Goal: Submit feedback/report problem: Submit feedback/report problem

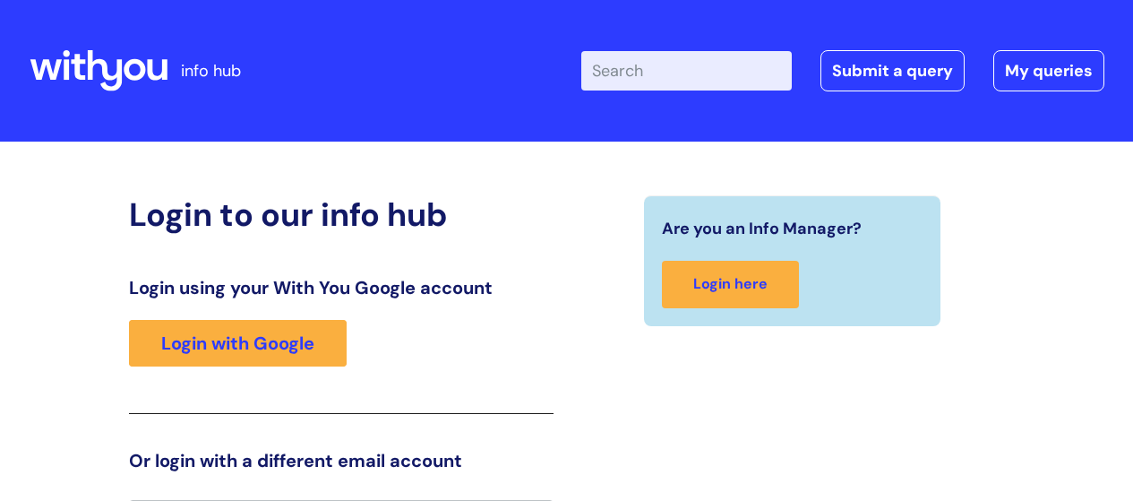
scroll to position [39, 0]
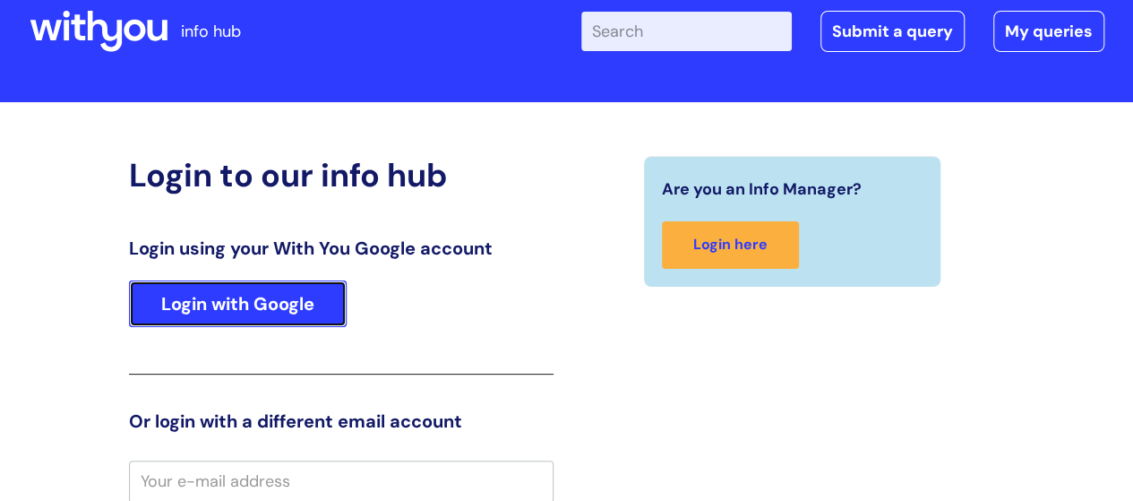
click at [242, 299] on link "Login with Google" at bounding box center [238, 303] width 218 height 47
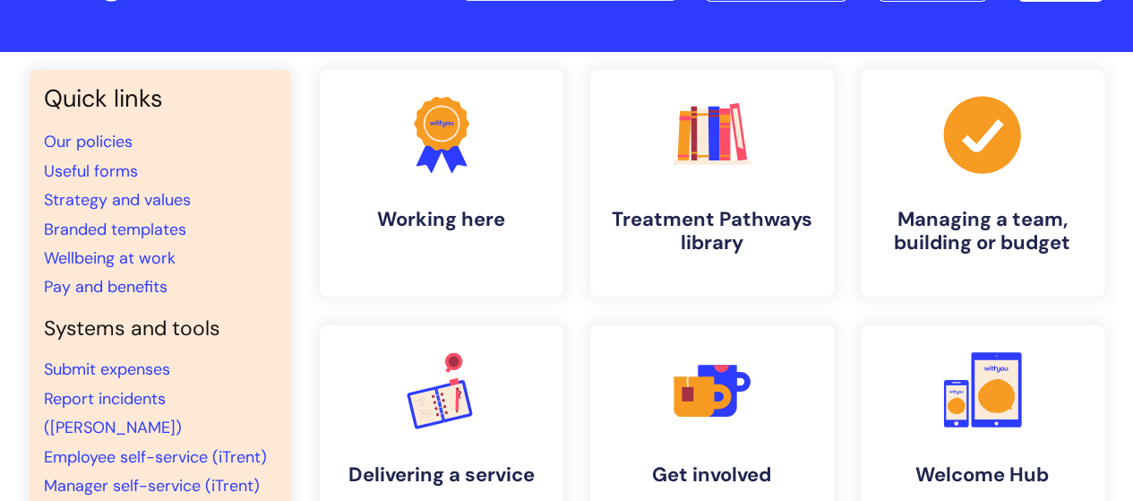
scroll to position [179, 0]
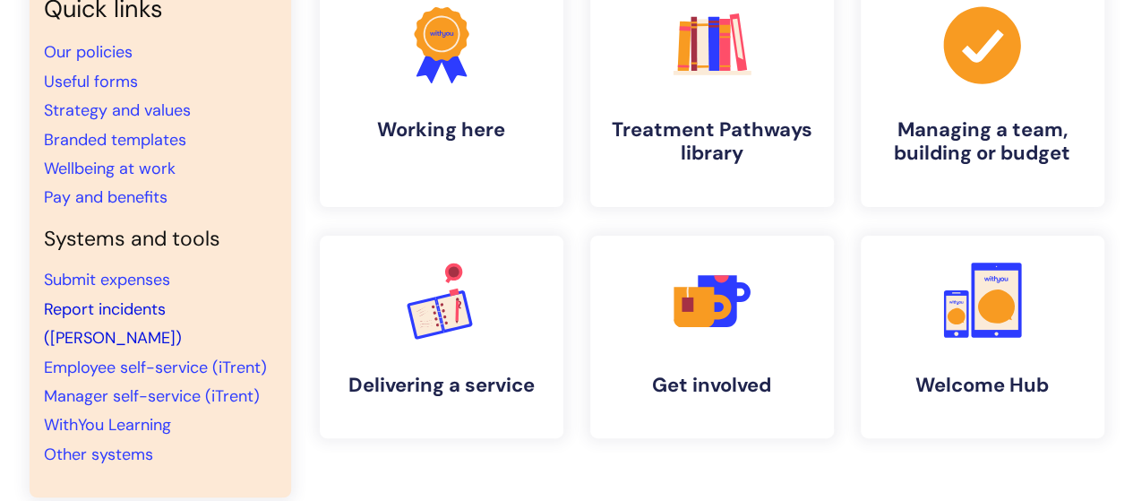
click at [142, 311] on link "Report incidents ([PERSON_NAME])" at bounding box center [113, 323] width 138 height 50
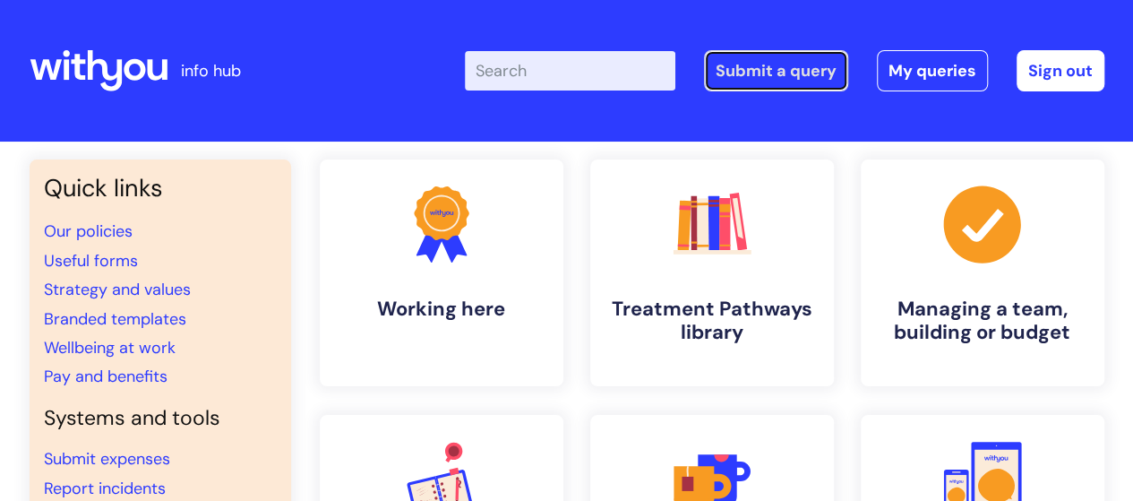
click at [770, 65] on link "Submit a query" at bounding box center [776, 70] width 144 height 41
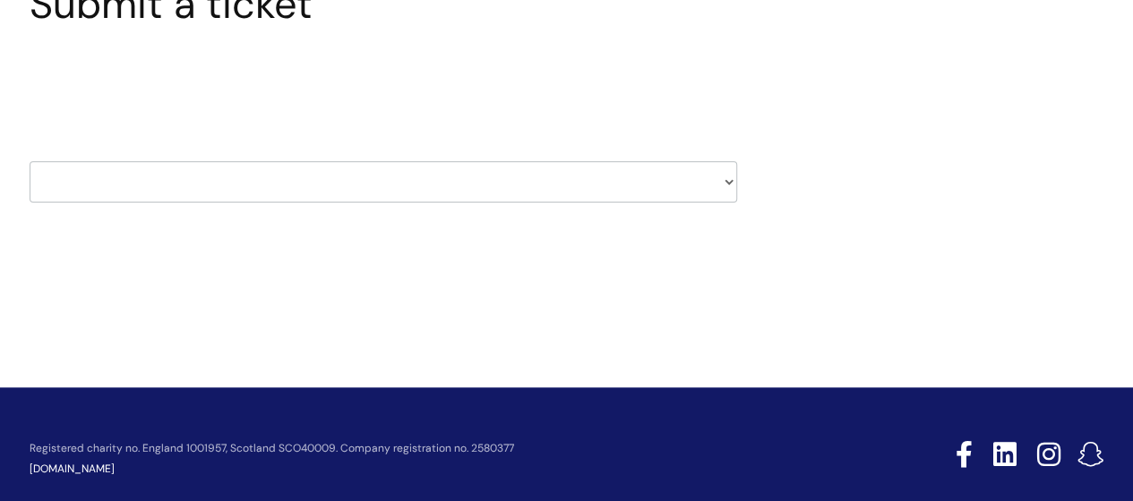
scroll to position [90, 0]
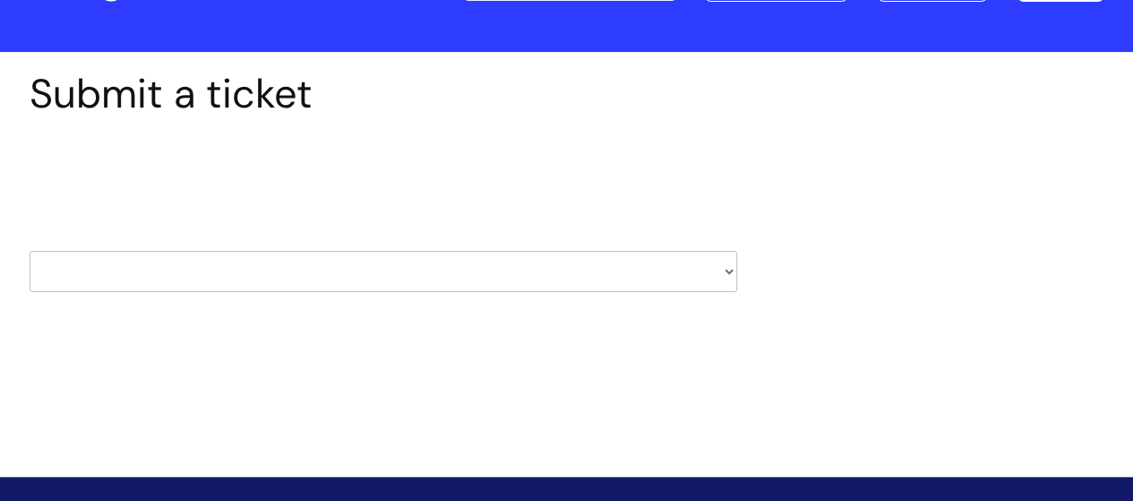
click at [728, 270] on select "HR / People IT and Support Clinical Drug Alerts Finance Accounts Data Support T…" at bounding box center [384, 271] width 708 height 41
select select "property_&_estates"
click at [30, 251] on select "HR / People IT and Support Clinical Drug Alerts Finance Accounts Data Support T…" at bounding box center [384, 271] width 708 height 41
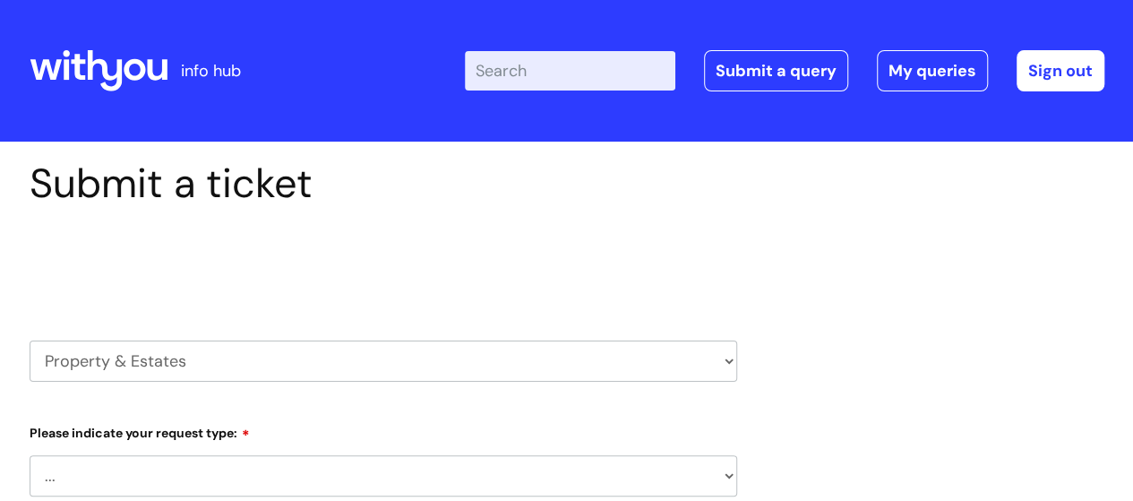
select select "80004286540"
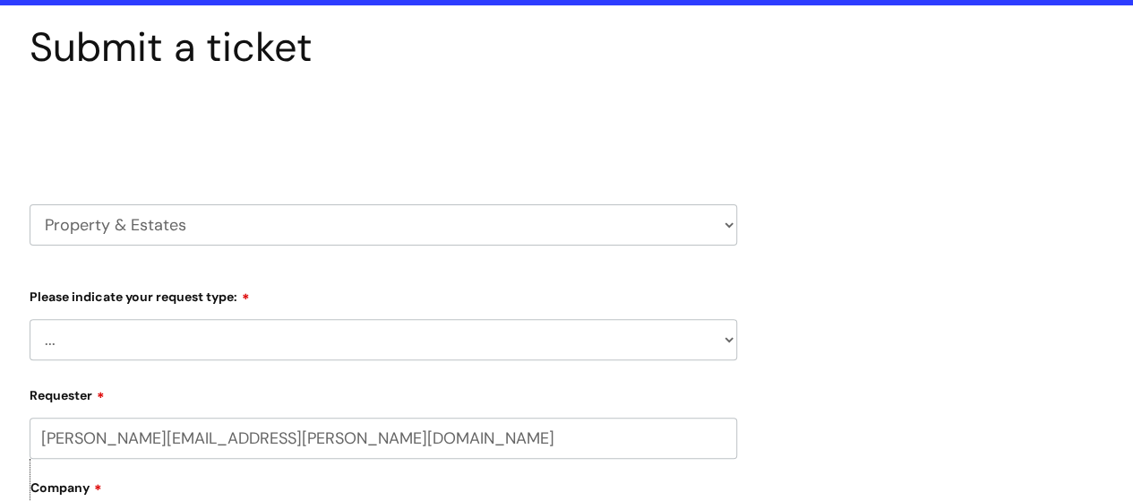
scroll to position [269, 0]
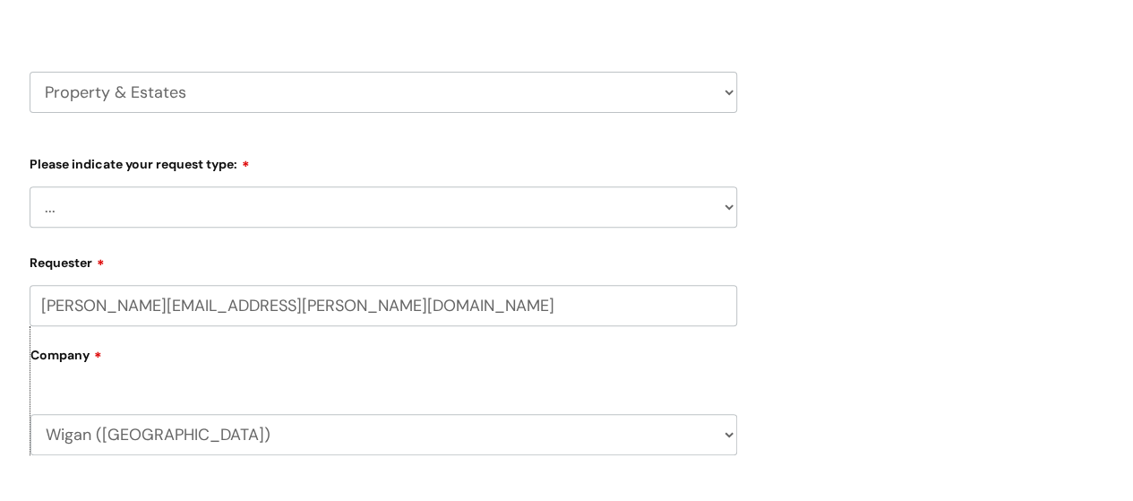
click at [735, 204] on select "... Facilities Support Lease/ Tenancy Agreements Health & Safety and Environmen…" at bounding box center [384, 206] width 708 height 41
select select "Health & Safety and Environmental"
click at [30, 186] on select "... Facilities Support Lease/ Tenancy Agreements Health & Safety and Environmen…" at bounding box center [384, 206] width 708 height 41
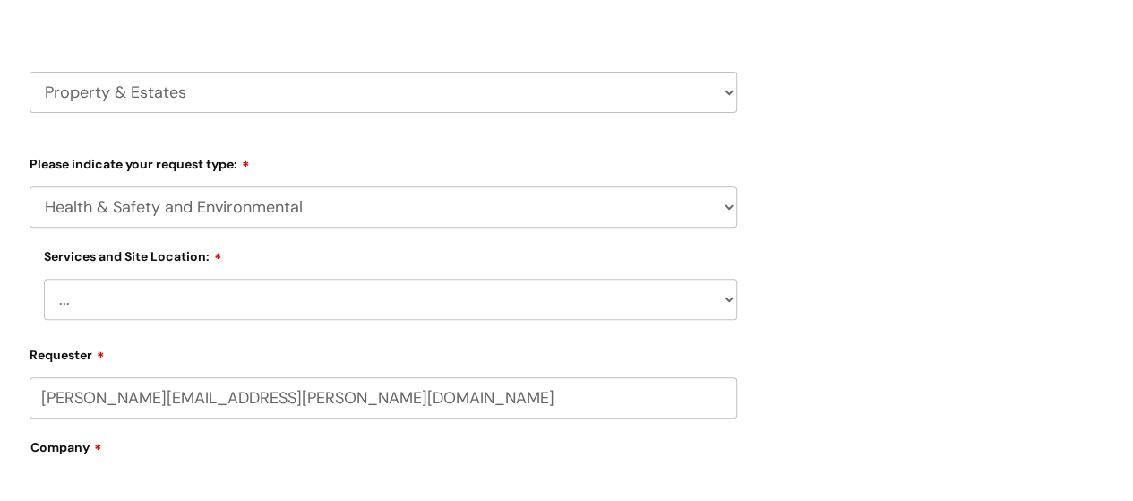
click at [732, 298] on select "... Cleethorpes Darlington Tubwell Darlington Coniscliffe Grimsby Preston Redca…" at bounding box center [391, 299] width 694 height 41
select select "Wigan Coops"
click at [44, 280] on select "... Cleethorpes Darlington Tubwell Darlington Coniscliffe Grimsby Preston Redca…" at bounding box center [391, 299] width 694 height 41
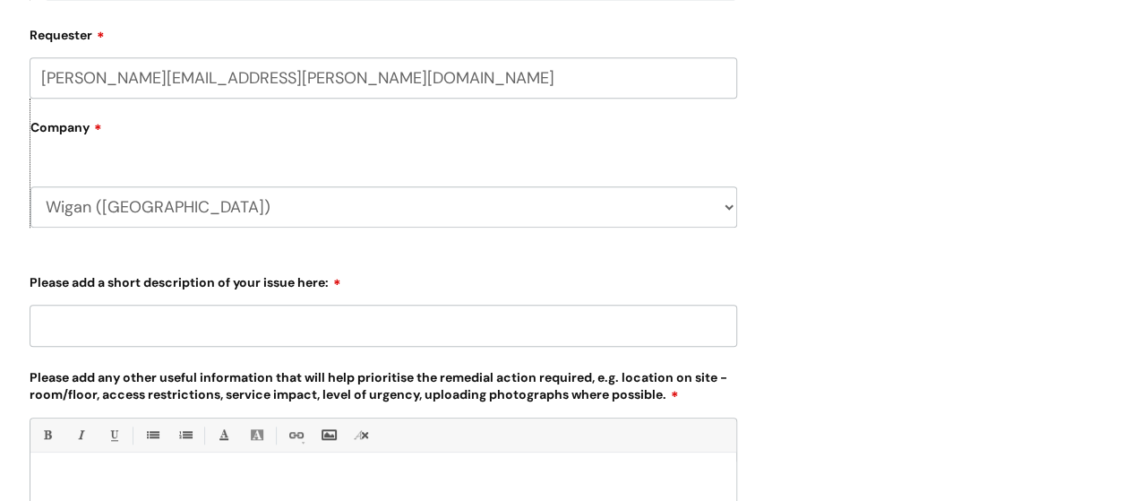
scroll to position [627, 0]
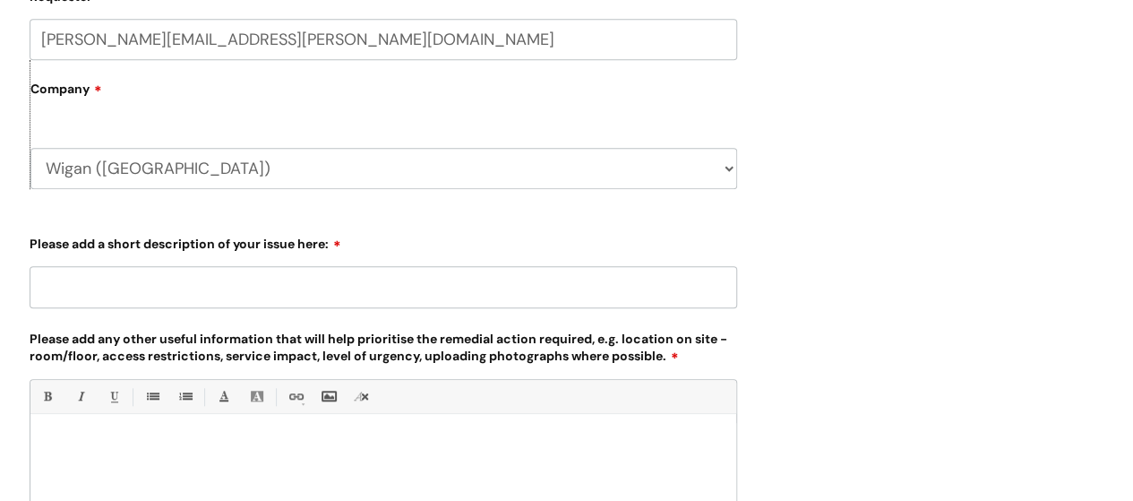
click at [143, 288] on input "Please add a short description of your issue here:" at bounding box center [384, 286] width 708 height 41
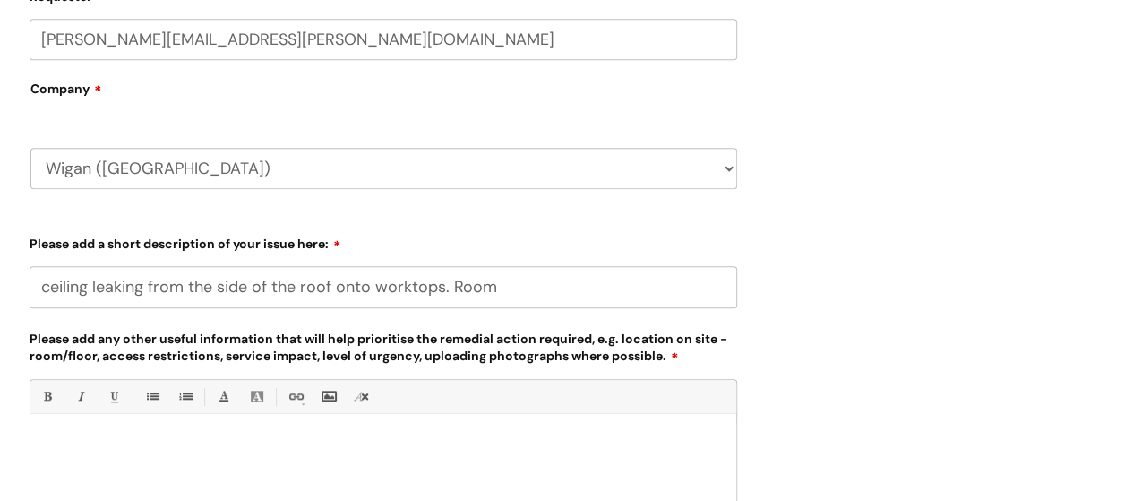
click at [531, 293] on input "ceiling leaking from the side of the roof onto worktops. Room" at bounding box center [384, 286] width 708 height 41
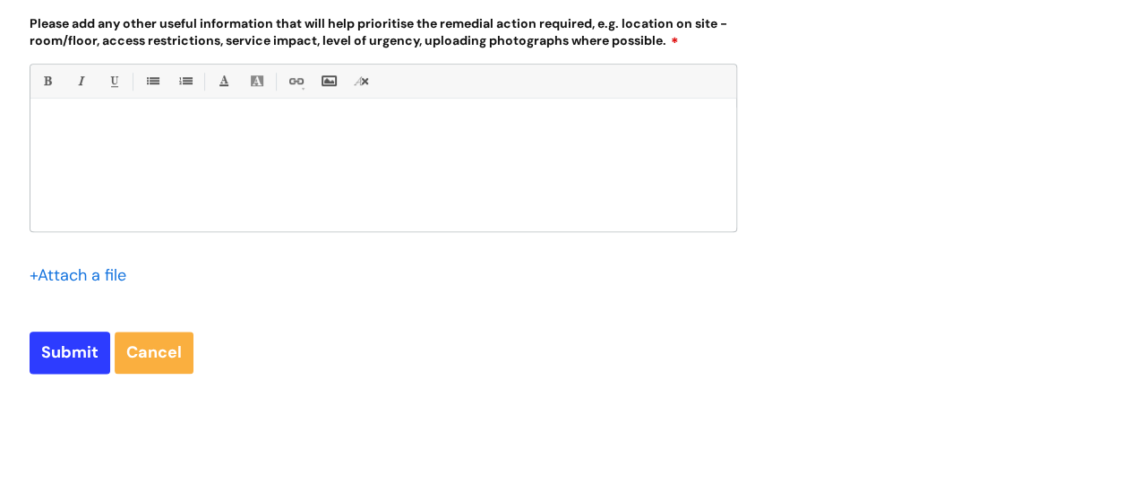
scroll to position [986, 0]
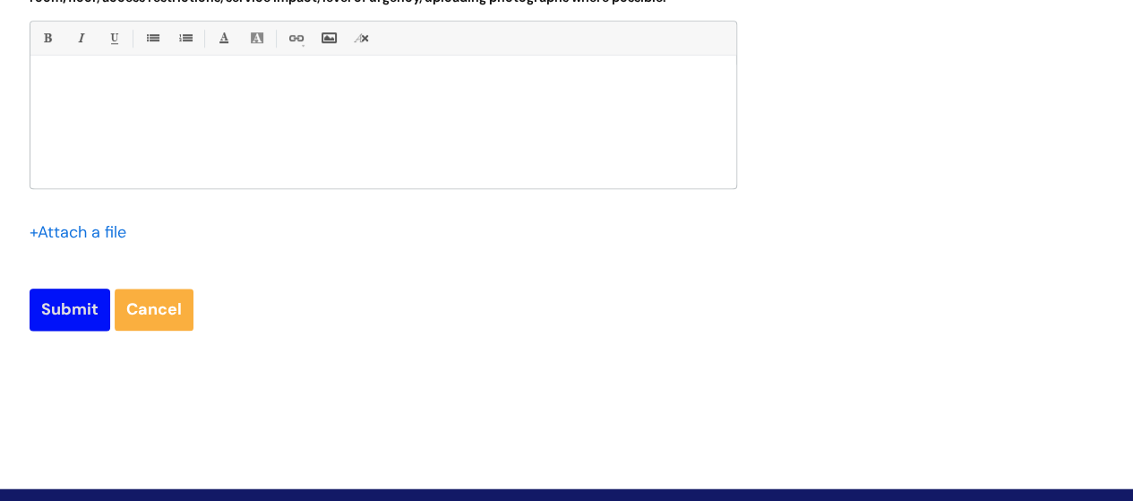
type input "ceiling leaking from the side of the roof onto worktops. Room 8 ground floor"
drag, startPoint x: 68, startPoint y: 318, endPoint x: 91, endPoint y: 322, distance: 23.6
click at [69, 318] on input "Submit" at bounding box center [70, 309] width 81 height 41
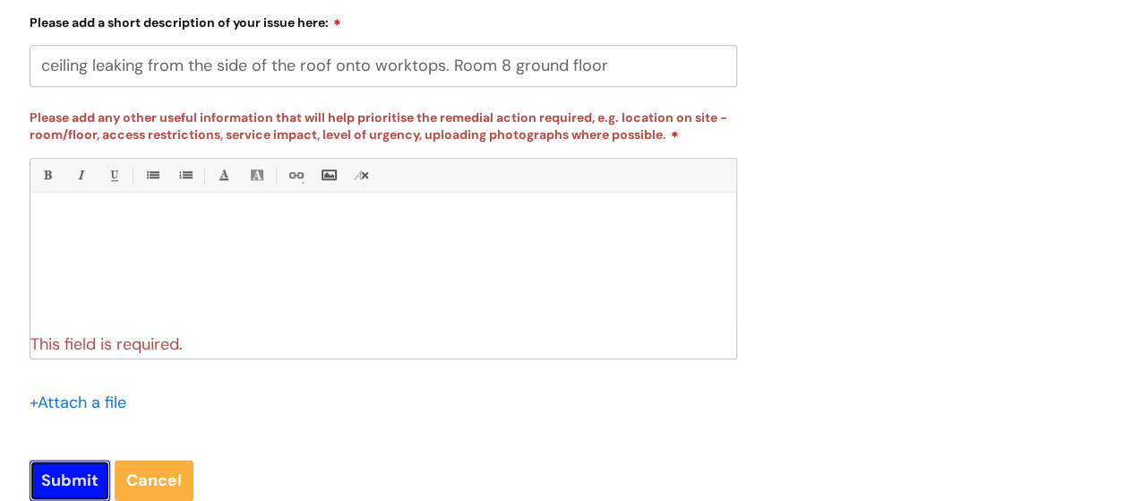
scroll to position [806, 0]
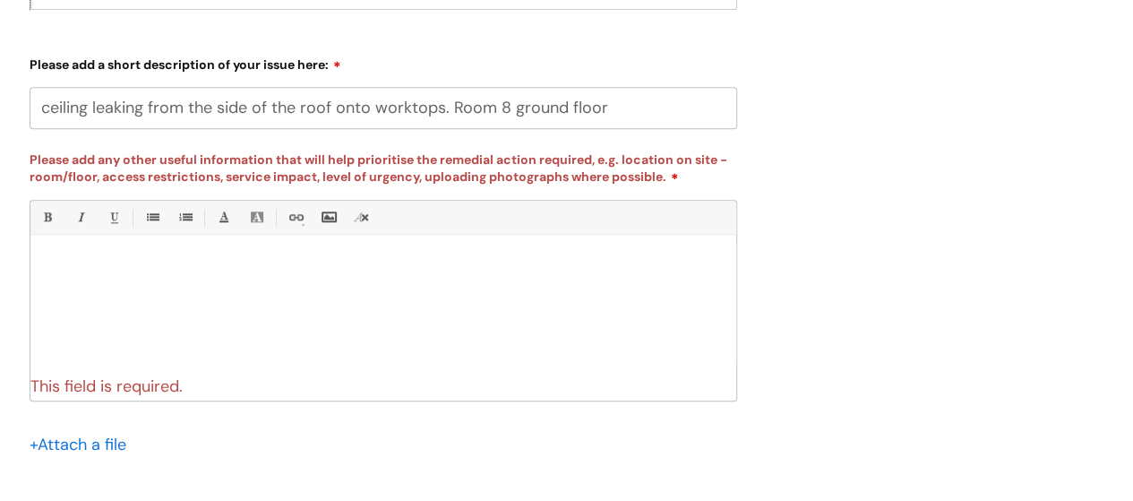
click at [67, 288] on div at bounding box center [383, 306] width 706 height 124
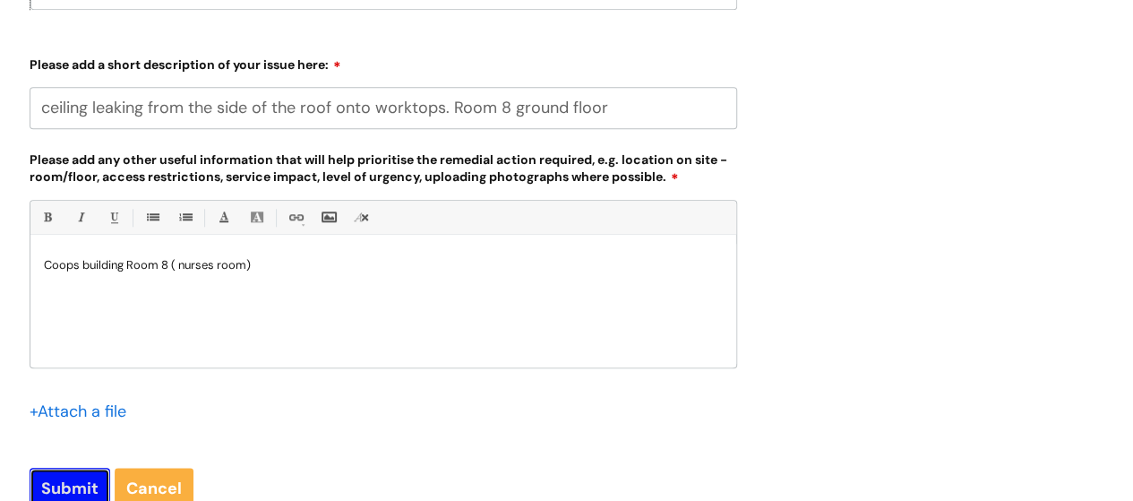
click at [73, 482] on input "Submit" at bounding box center [70, 488] width 81 height 41
type input "Please Wait..."
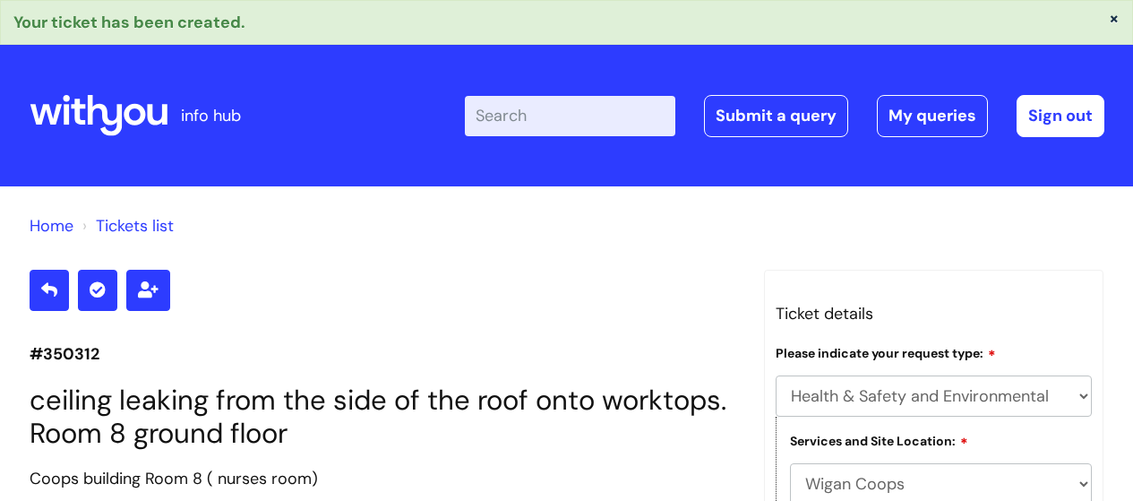
select select "Health & Safety and Environmental"
select select "Wigan Coops"
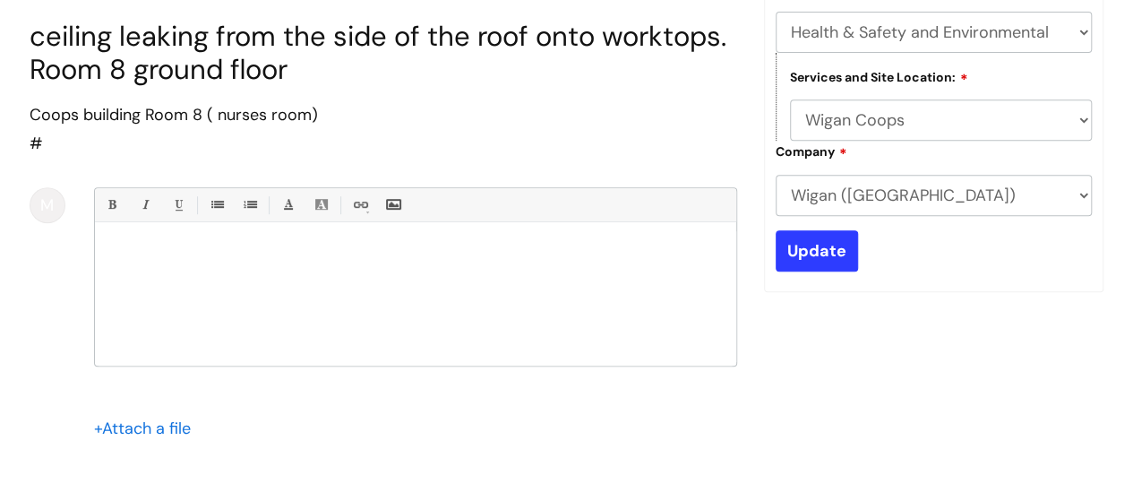
scroll to position [274, 0]
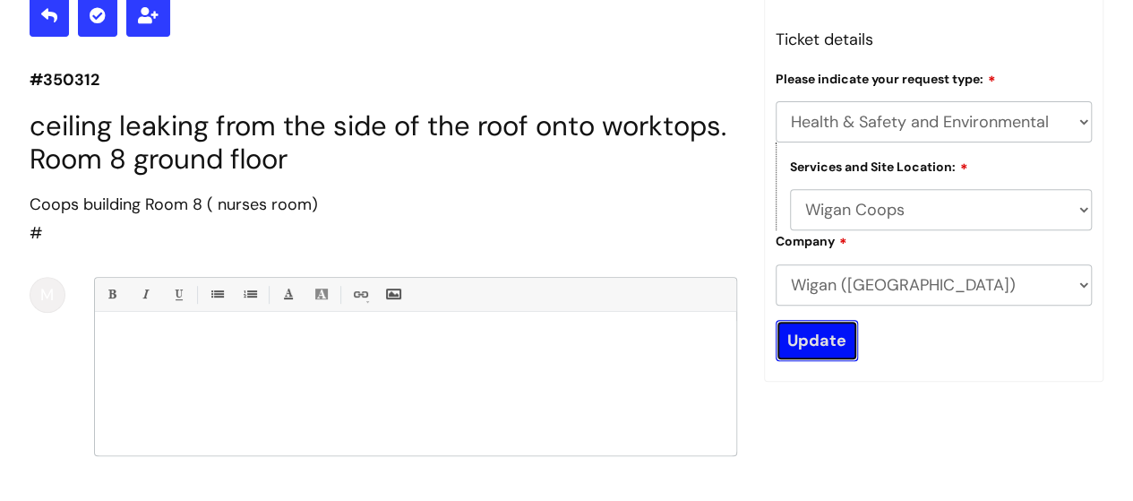
click at [826, 341] on input "Update" at bounding box center [817, 340] width 82 height 41
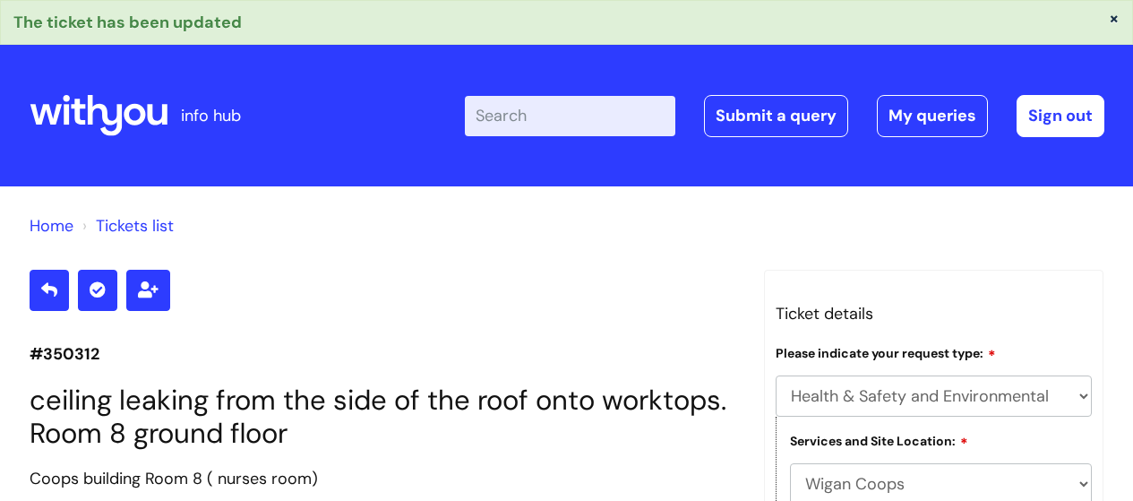
select select "Health & Safety and Environmental"
select select "Wigan Coops"
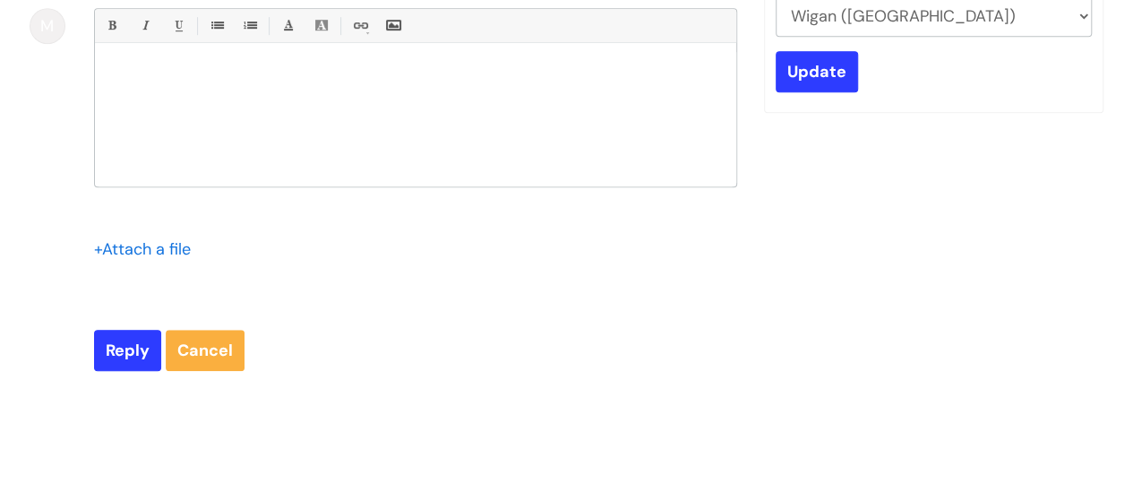
scroll to position [453, 0]
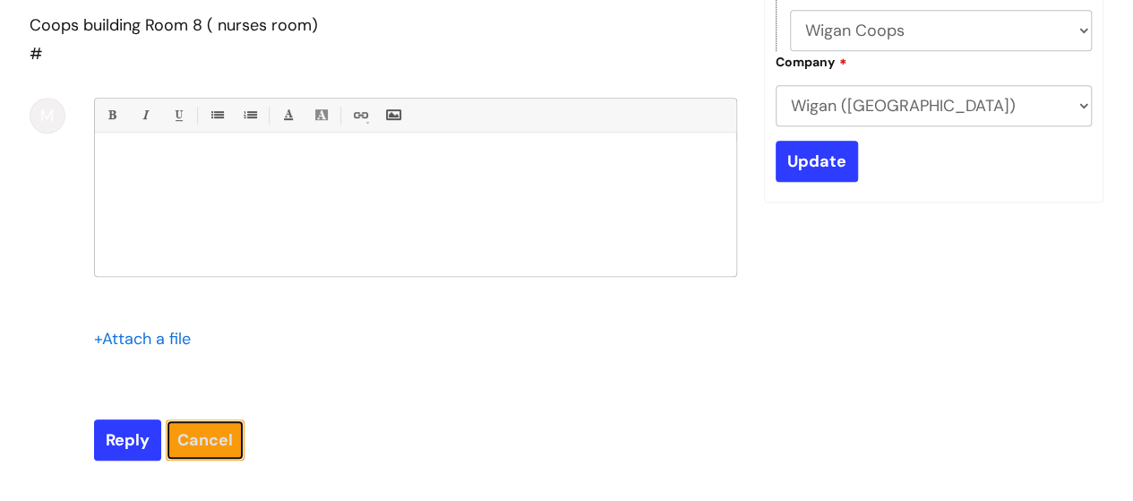
click at [206, 431] on link "Cancel" at bounding box center [205, 439] width 79 height 41
click at [204, 433] on link "Cancel" at bounding box center [205, 439] width 79 height 41
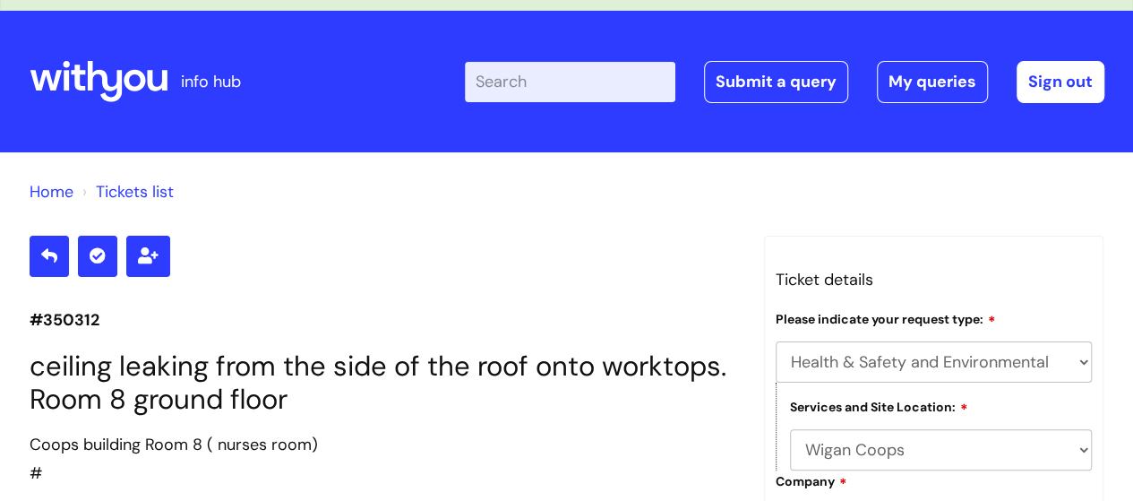
scroll to position [0, 0]
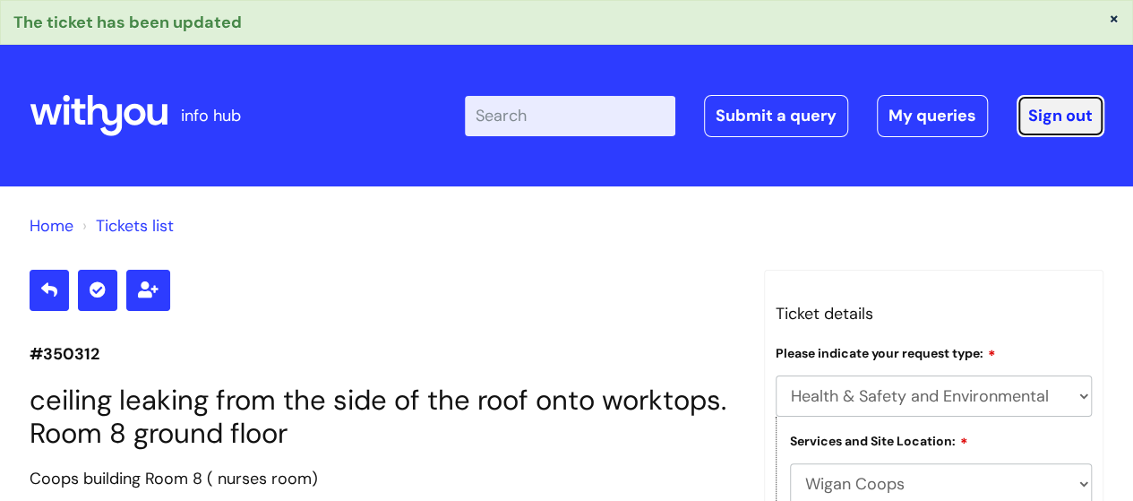
click at [1064, 119] on link "Sign out" at bounding box center [1061, 115] width 88 height 41
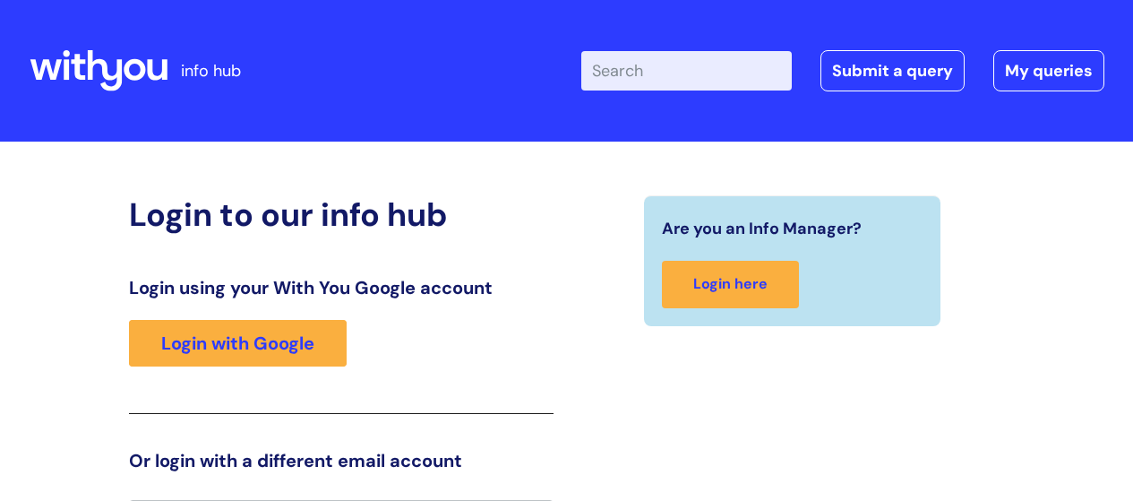
scroll to position [39, 0]
